Goal: Transaction & Acquisition: Obtain resource

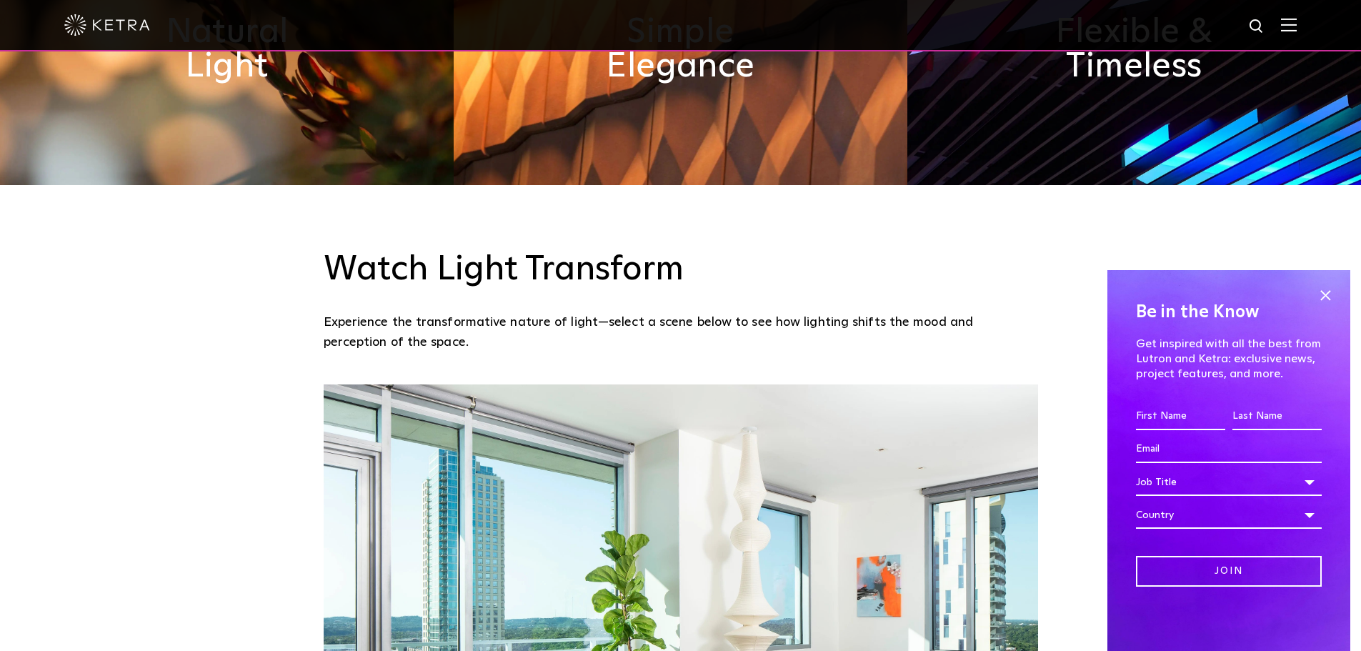
scroll to position [1000, 0]
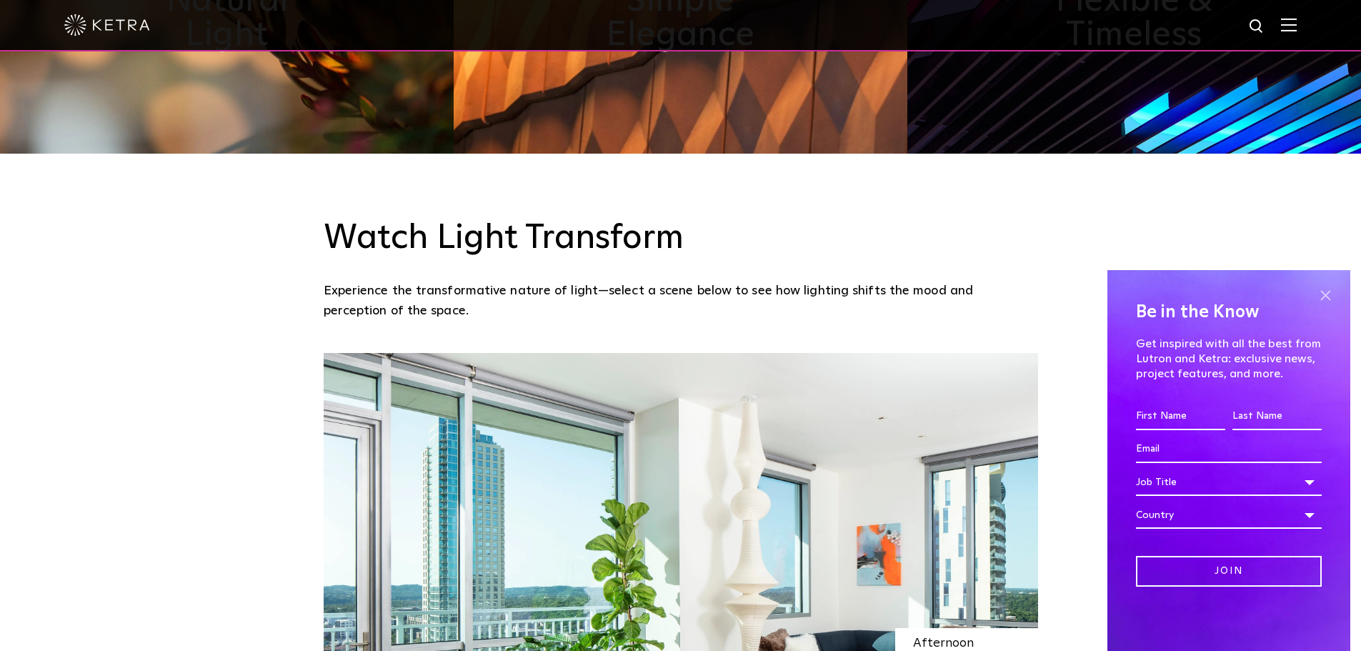
click at [1323, 293] on span at bounding box center [1324, 294] width 21 height 21
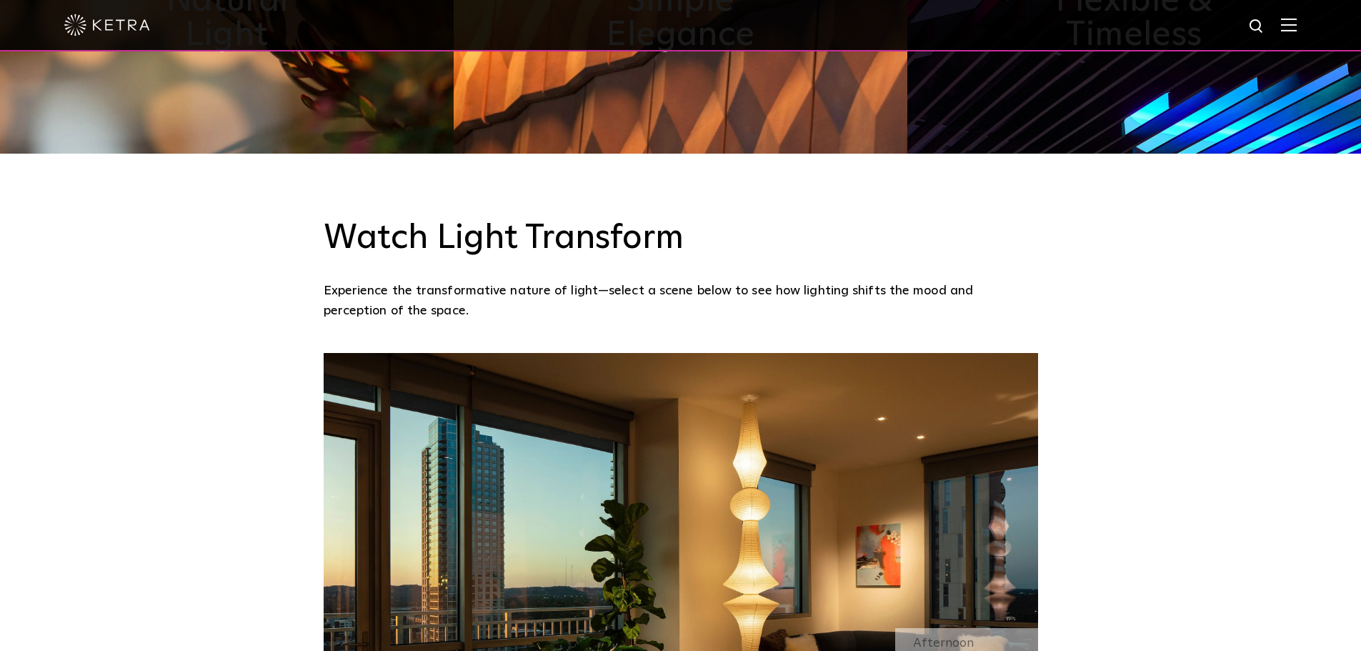
click at [1296, 11] on div at bounding box center [680, 25] width 1232 height 50
click at [1296, 29] on img at bounding box center [1289, 25] width 16 height 14
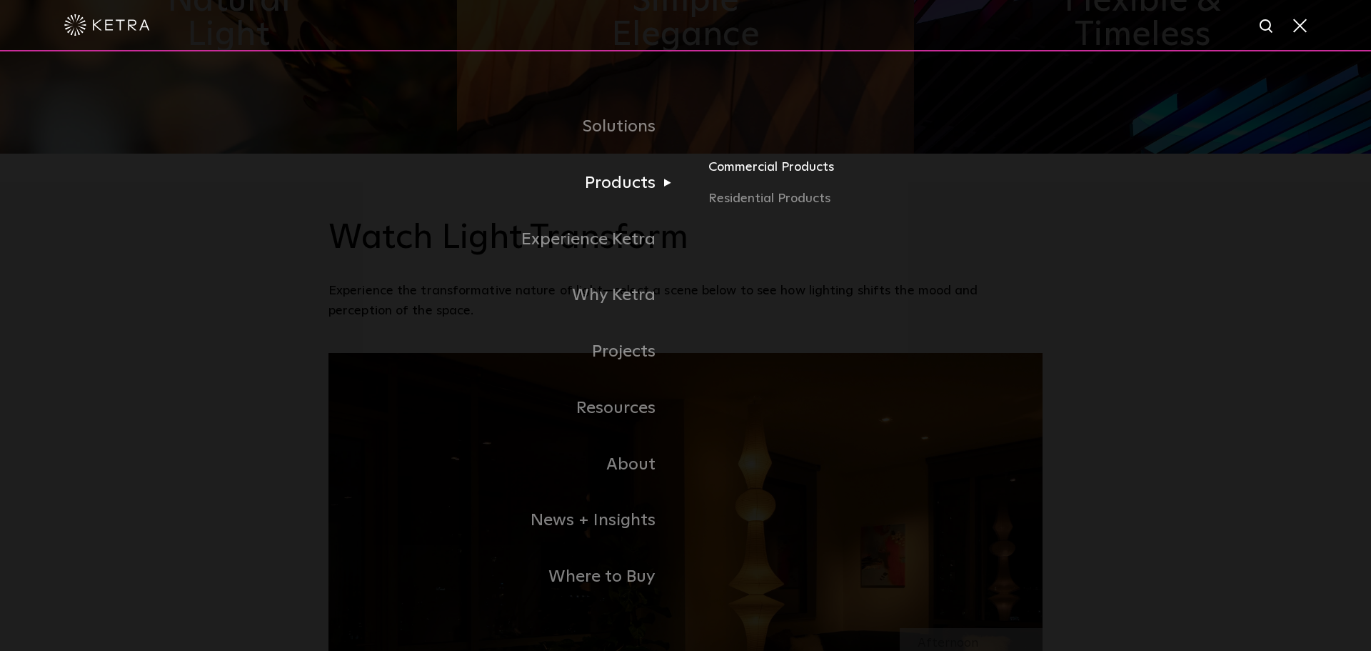
click at [761, 169] on link "Commercial Products" at bounding box center [875, 172] width 334 height 31
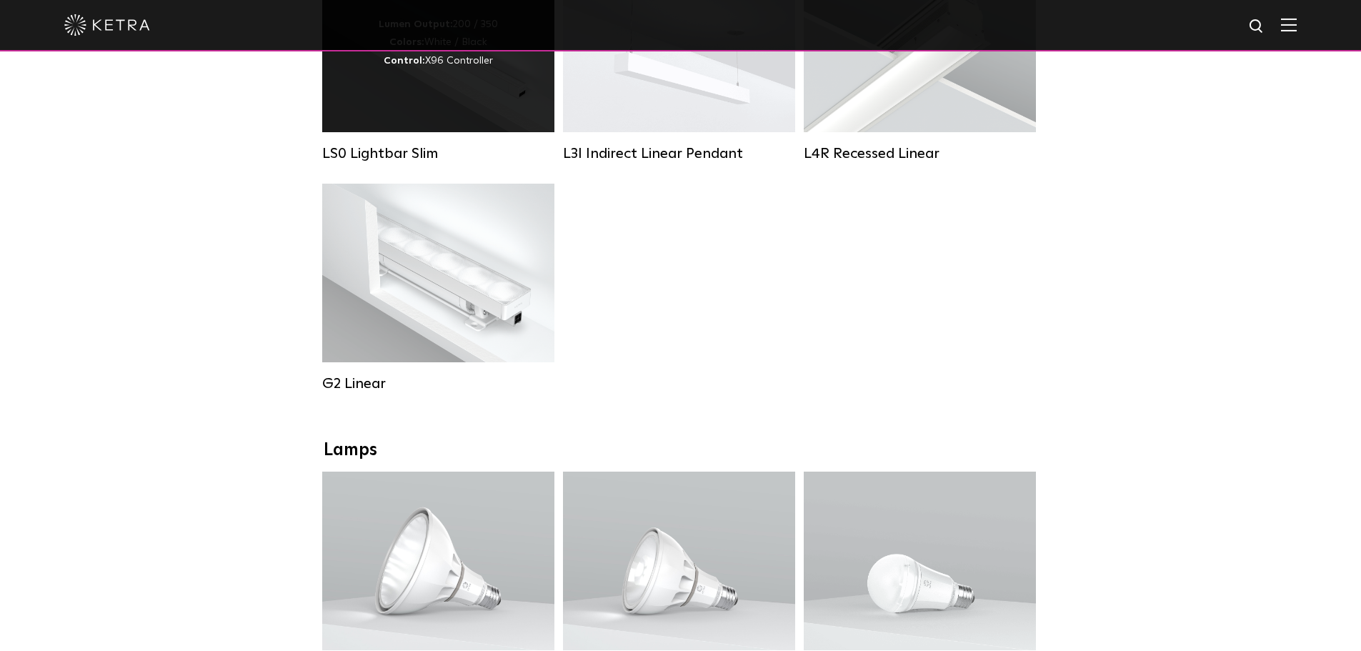
scroll to position [500, 0]
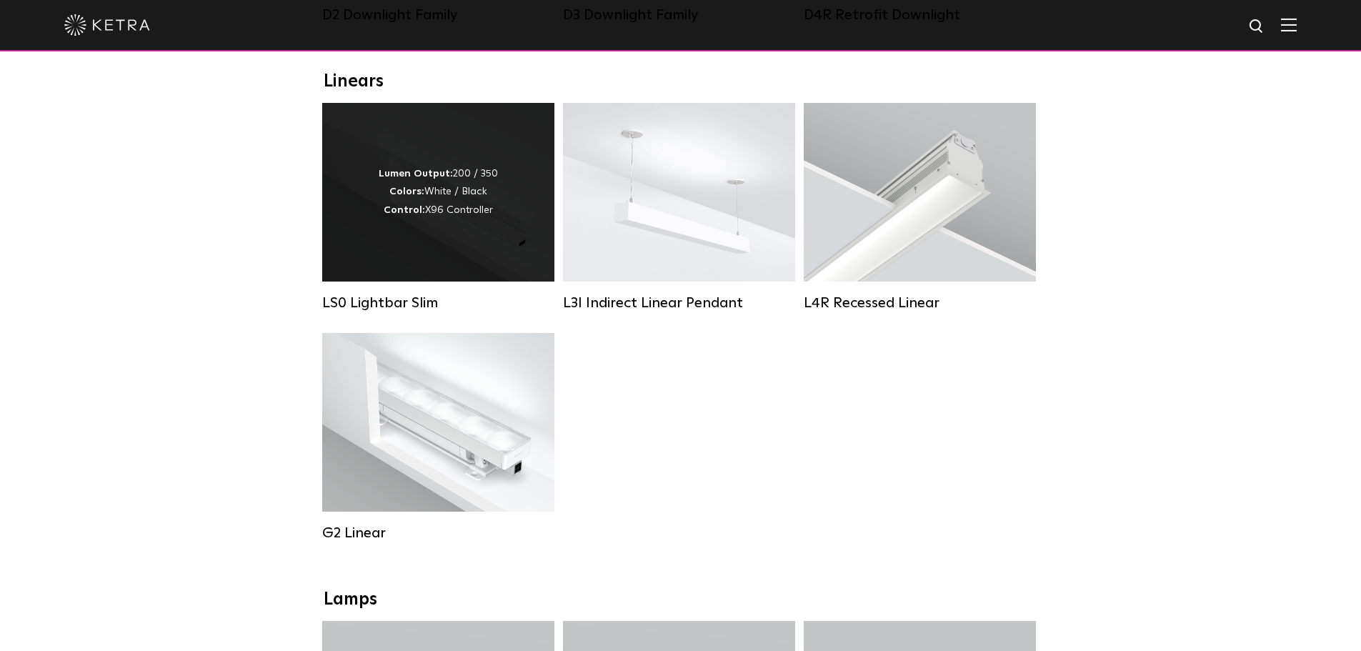
click at [429, 251] on div "Lumen Output: 200 / 350 Colors: White / Black Control: X96 Controller" at bounding box center [438, 192] width 232 height 179
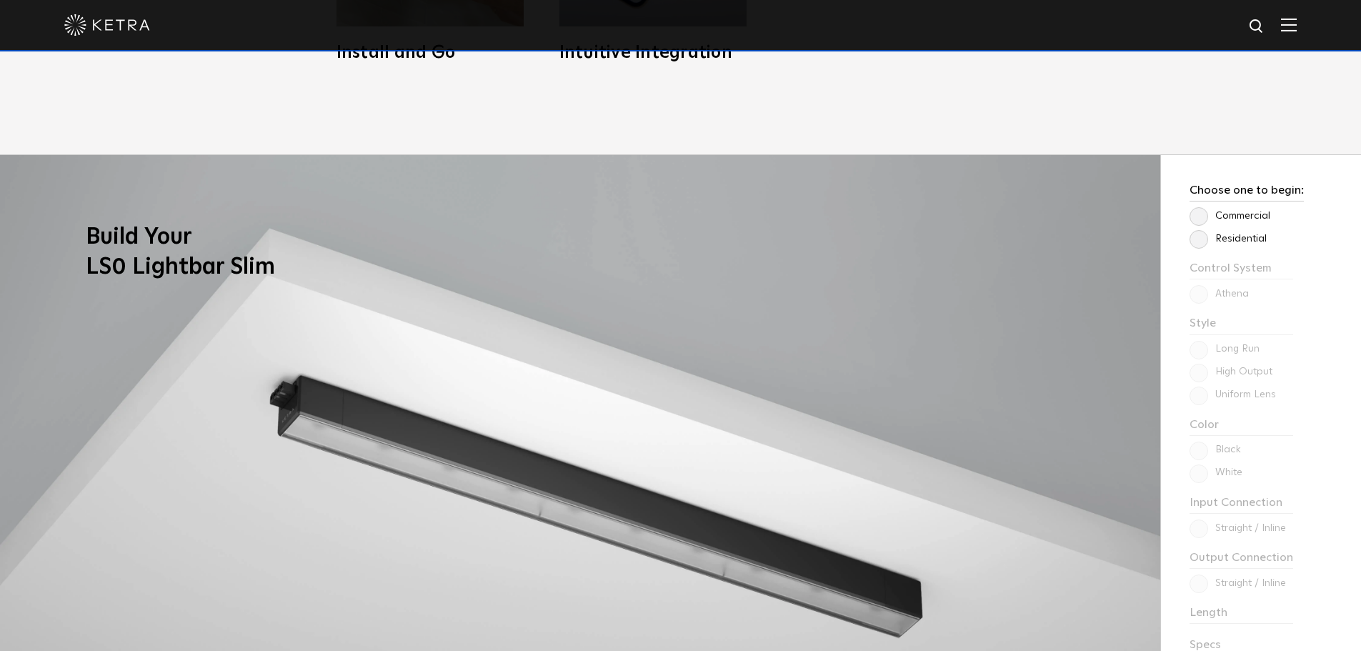
scroll to position [1143, 0]
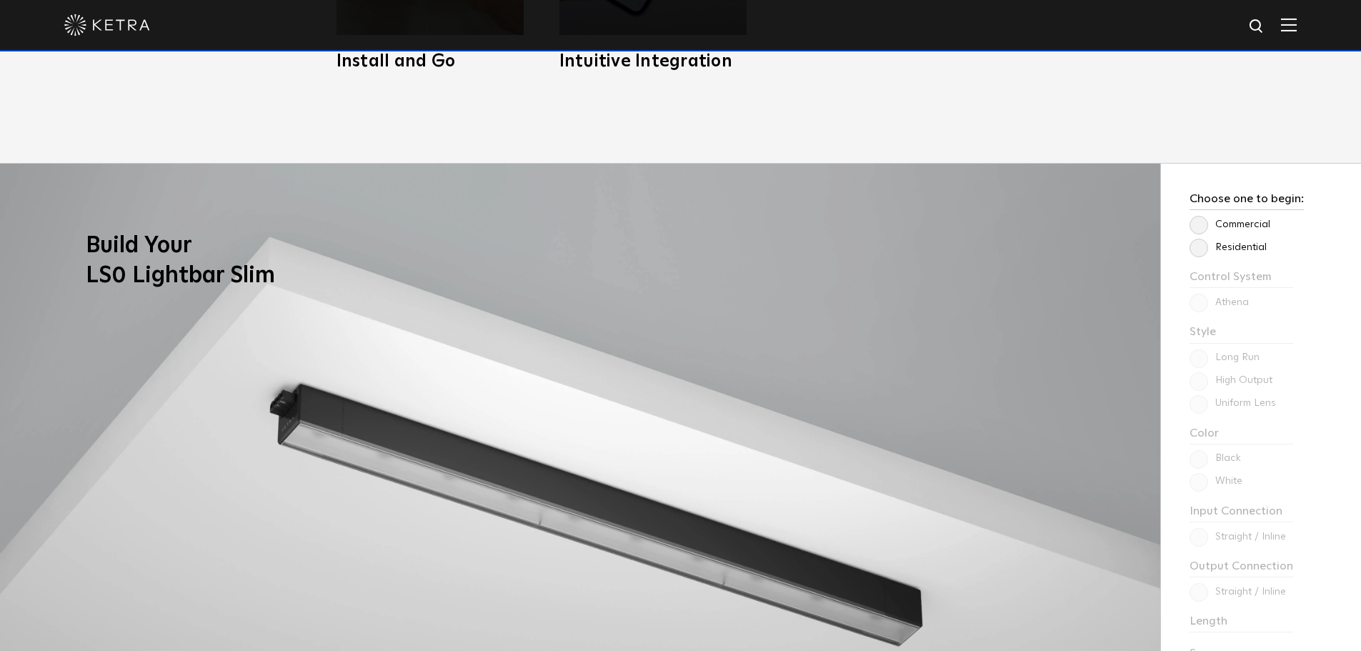
click at [1202, 228] on label "Commercial" at bounding box center [1229, 225] width 81 height 12
click at [0, 0] on input "Commercial" at bounding box center [0, 0] width 0 height 0
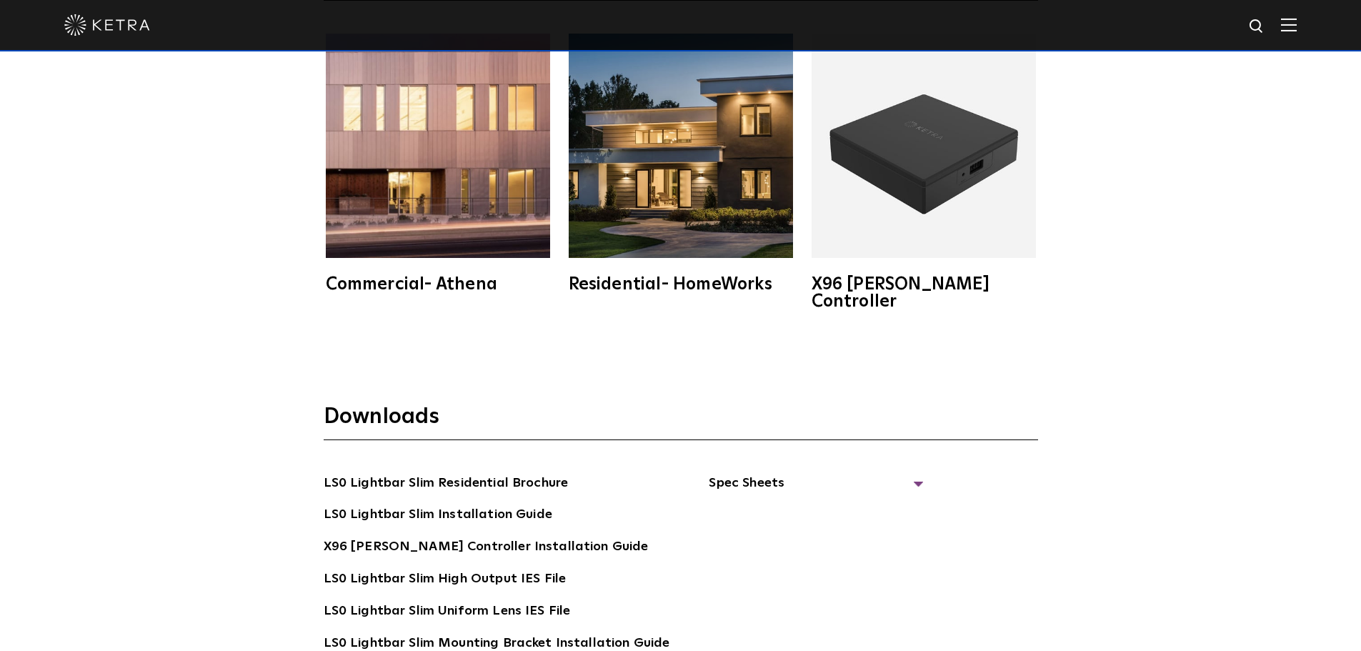
scroll to position [2928, 0]
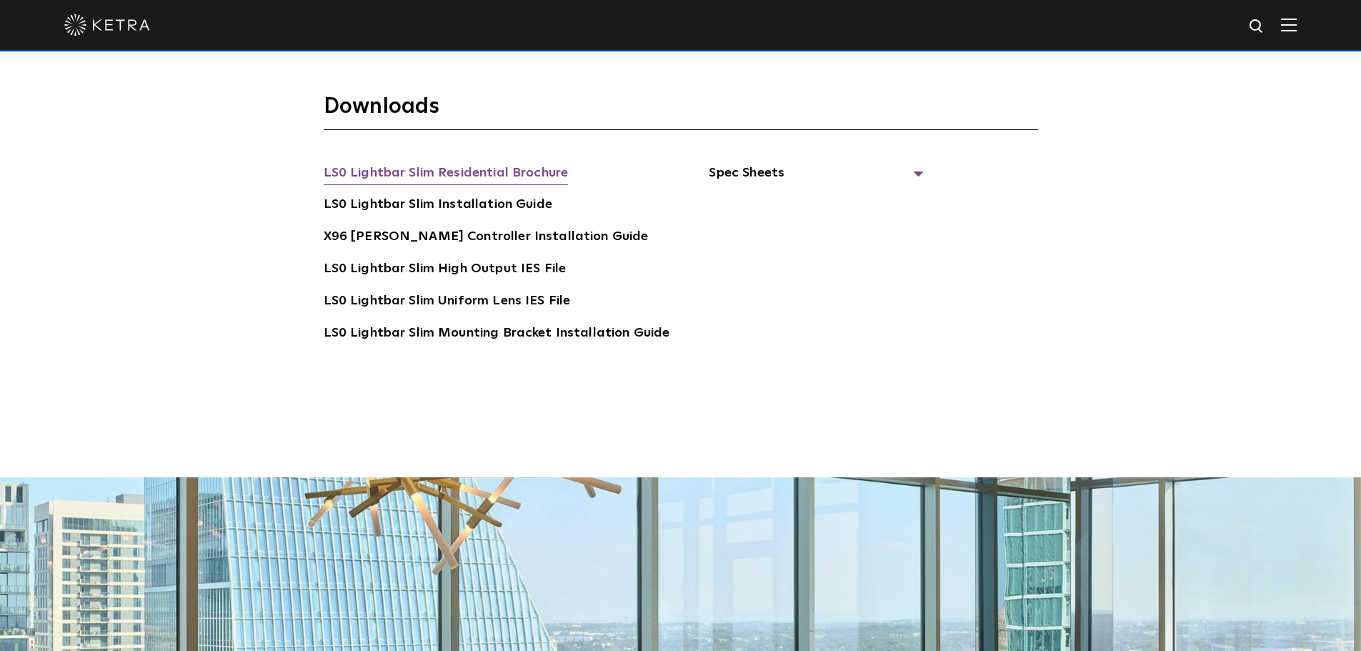
click at [474, 163] on link "LS0 Lightbar Slim Residential Brochure" at bounding box center [446, 174] width 245 height 23
click at [719, 163] on span "Spec Sheets" at bounding box center [815, 178] width 214 height 31
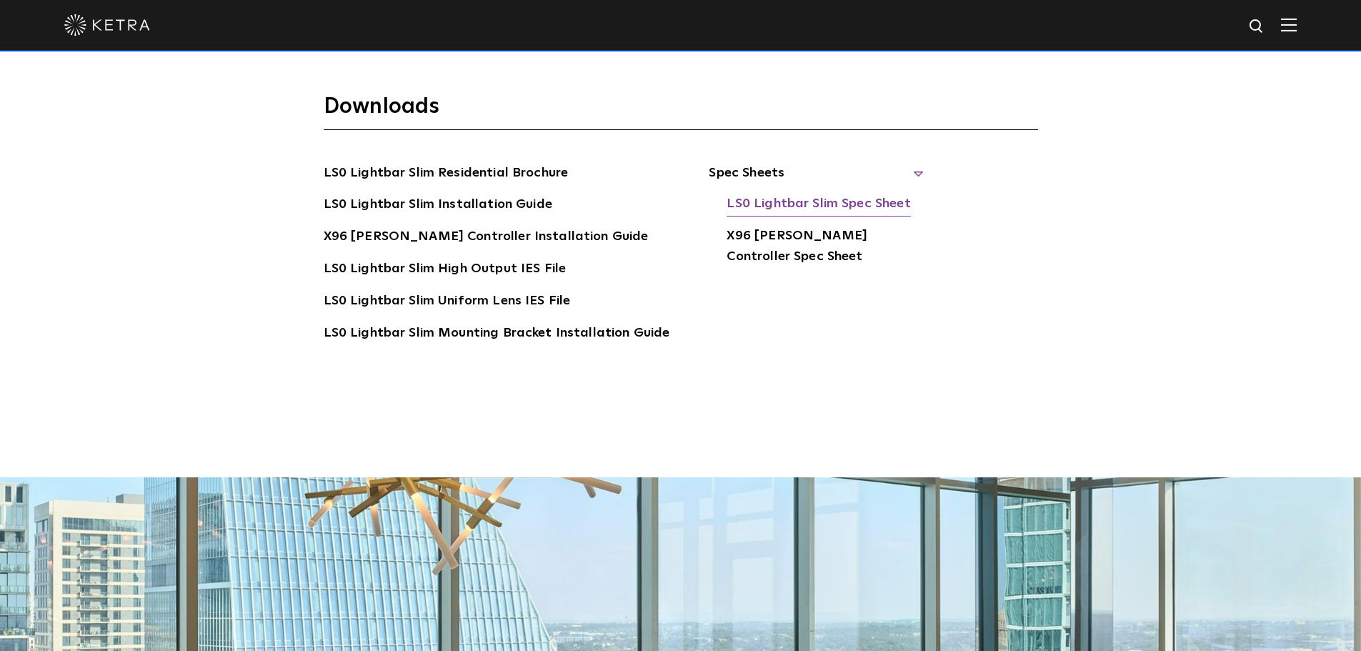
click at [763, 194] on link "LS0 Lightbar Slim Spec Sheet" at bounding box center [818, 205] width 184 height 23
